Goal: Task Accomplishment & Management: Use online tool/utility

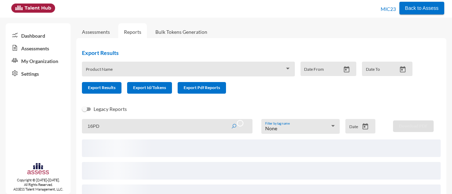
type input "16PD"
click at [225, 120] on button "submit" at bounding box center [237, 126] width 24 height 13
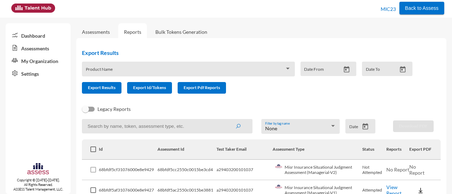
click at [126, 131] on input at bounding box center [167, 126] width 170 height 14
type input "16pd"
click at [226, 120] on button "submit" at bounding box center [237, 126] width 23 height 13
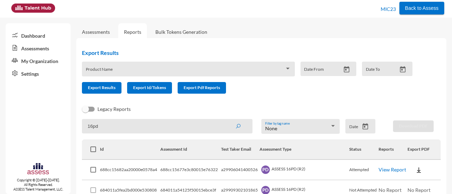
scroll to position [58, 0]
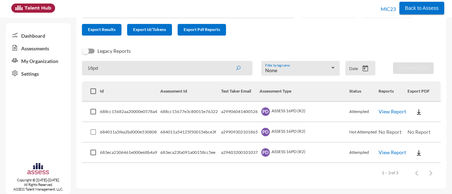
drag, startPoint x: 387, startPoint y: 153, endPoint x: 297, endPoint y: 187, distance: 96.4
click at [297, 187] on div "Export Results Product Name Date From Date To Export Results Export Id/Tokens E…" at bounding box center [261, 84] width 370 height 209
click at [390, 156] on link "View Report" at bounding box center [392, 153] width 28 height 6
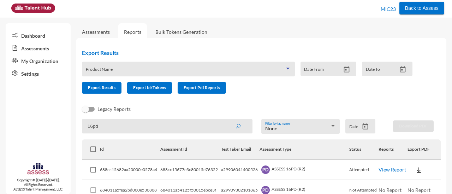
click at [135, 70] on span at bounding box center [185, 72] width 199 height 6
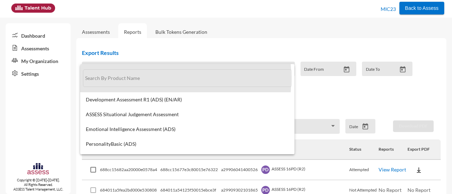
click at [127, 78] on input "text" at bounding box center [187, 78] width 208 height 18
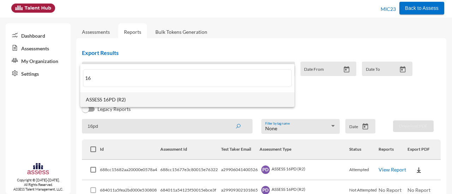
type input "16"
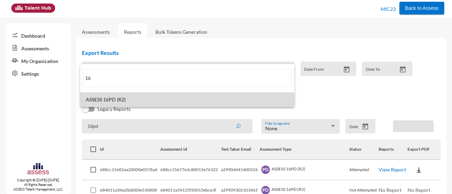
click at [125, 99] on span "ASSESS 16PD (R2)" at bounding box center [187, 100] width 203 height 6
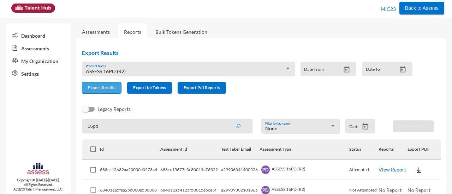
click at [107, 90] on span "Export Results" at bounding box center [102, 87] width 28 height 5
click at [100, 31] on link "Assessments" at bounding box center [96, 32] width 28 height 6
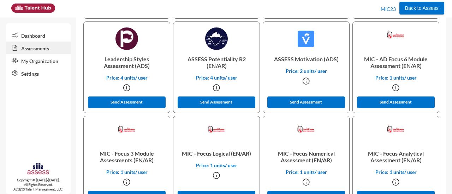
scroll to position [314, 0]
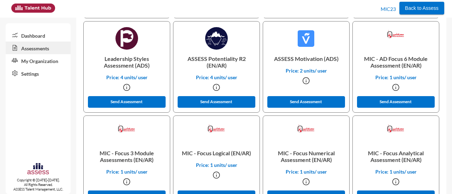
click at [36, 112] on div "Dashboard Assessments My Organization Settings Copyright © 2015-2024. All Right…" at bounding box center [38, 108] width 65 height 171
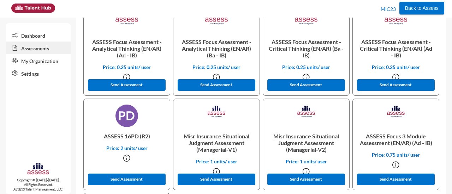
scroll to position [1196, 0]
